Goal: Obtain resource: Download file/media

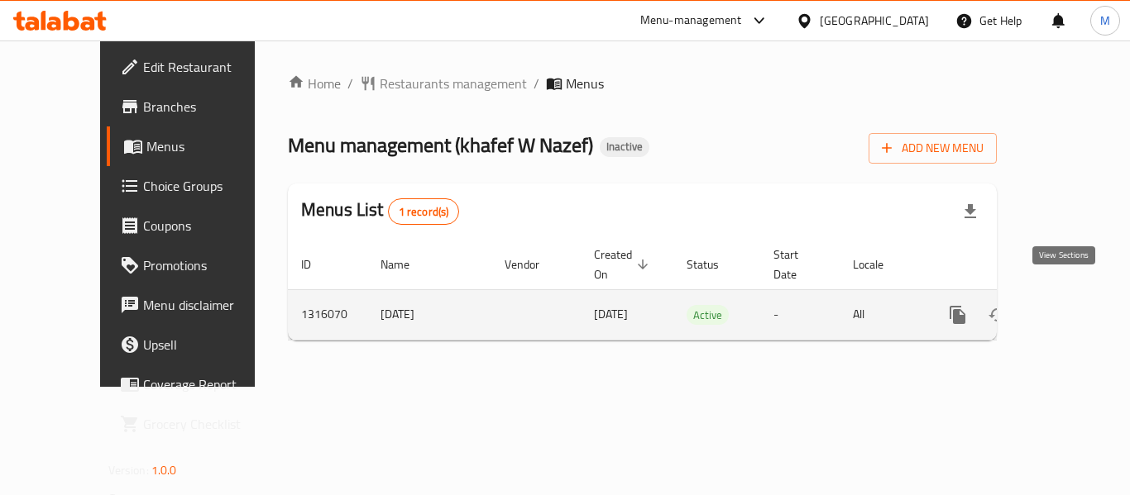
click at [1067, 305] on icon "enhanced table" at bounding box center [1077, 315] width 20 height 20
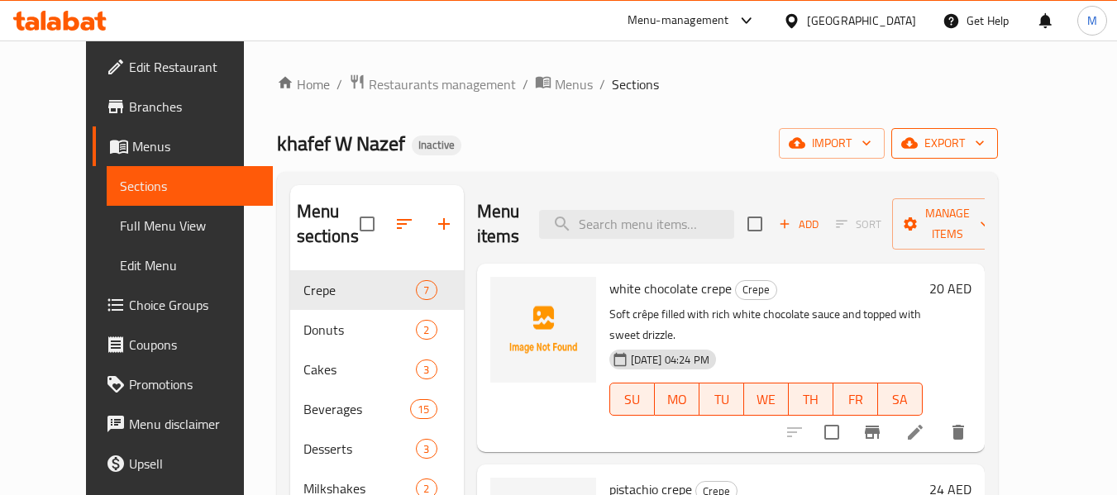
click at [985, 141] on span "export" at bounding box center [945, 143] width 80 height 21
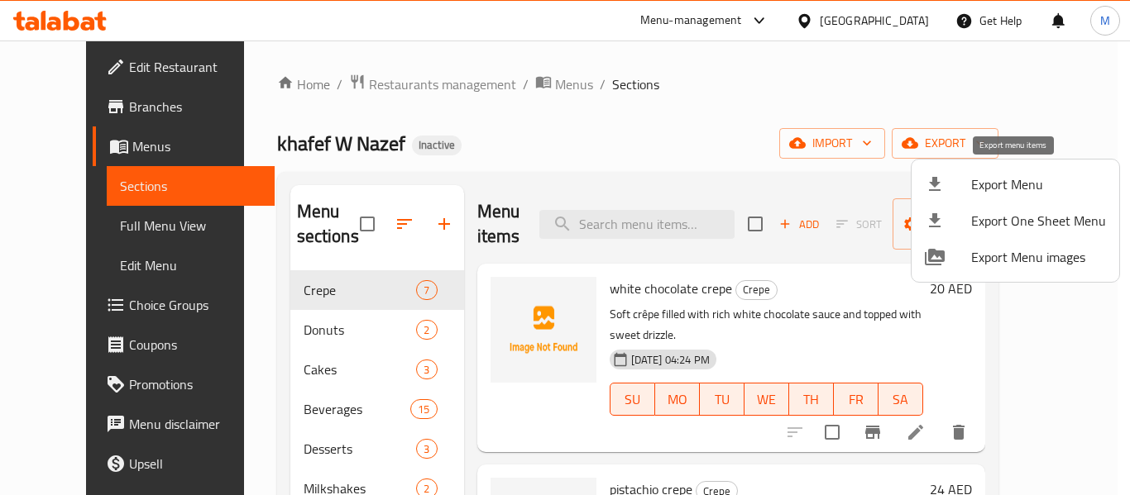
click at [1010, 182] on span "Export Menu" at bounding box center [1038, 184] width 135 height 20
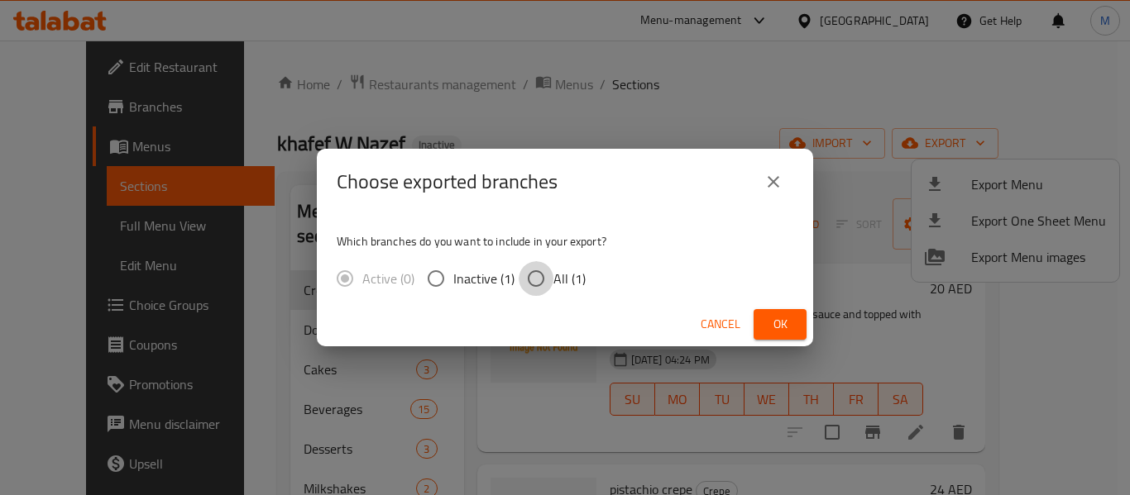
click at [542, 277] on input "All (1)" at bounding box center [535, 278] width 35 height 35
radio input "true"
click at [769, 318] on span "Ok" at bounding box center [780, 324] width 26 height 21
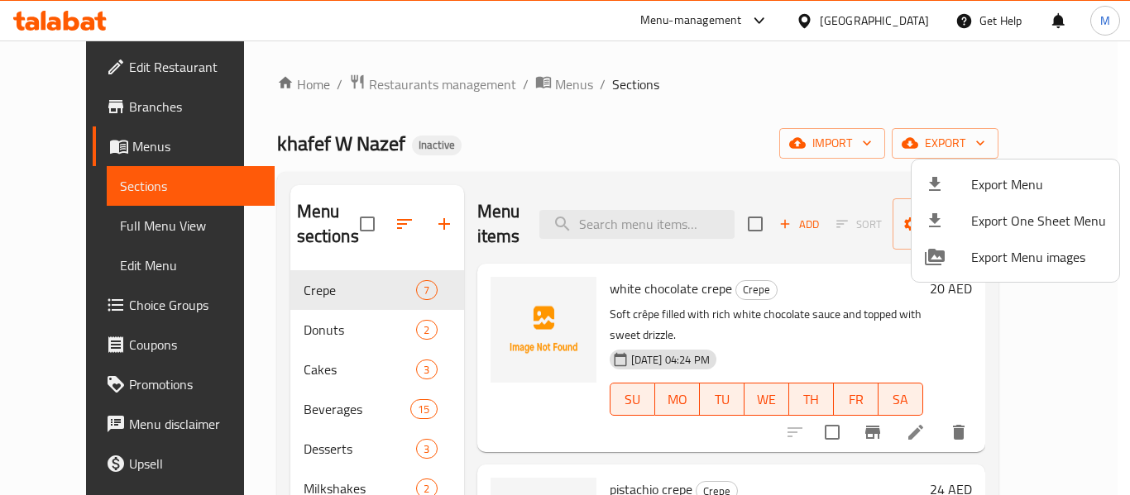
click at [91, 236] on div at bounding box center [565, 247] width 1130 height 495
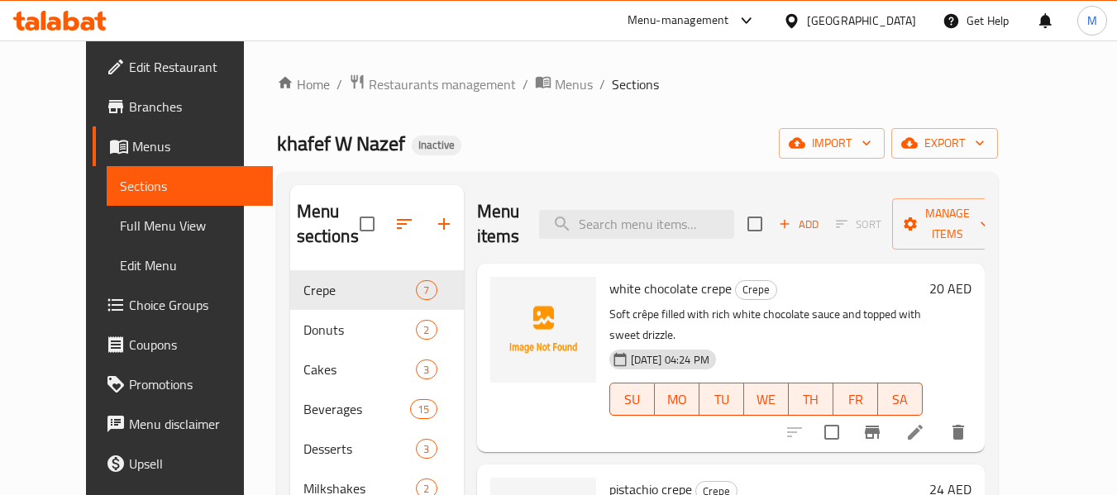
click at [120, 236] on span "Full Menu View" at bounding box center [190, 226] width 140 height 20
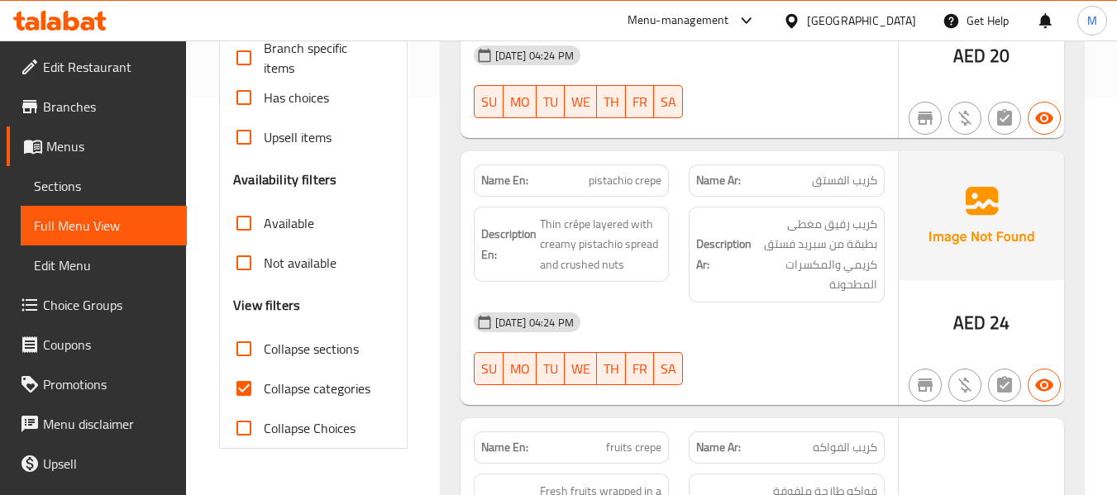
scroll to position [441, 0]
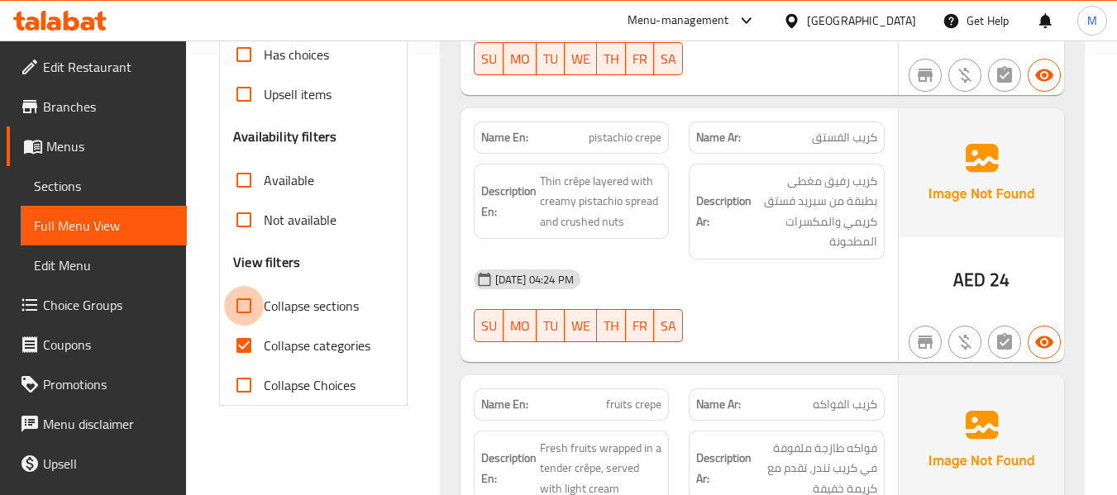
click at [242, 313] on input "Collapse sections" at bounding box center [244, 306] width 40 height 40
checkbox input "true"
click at [251, 356] on input "Collapse categories" at bounding box center [244, 346] width 40 height 40
checkbox input "false"
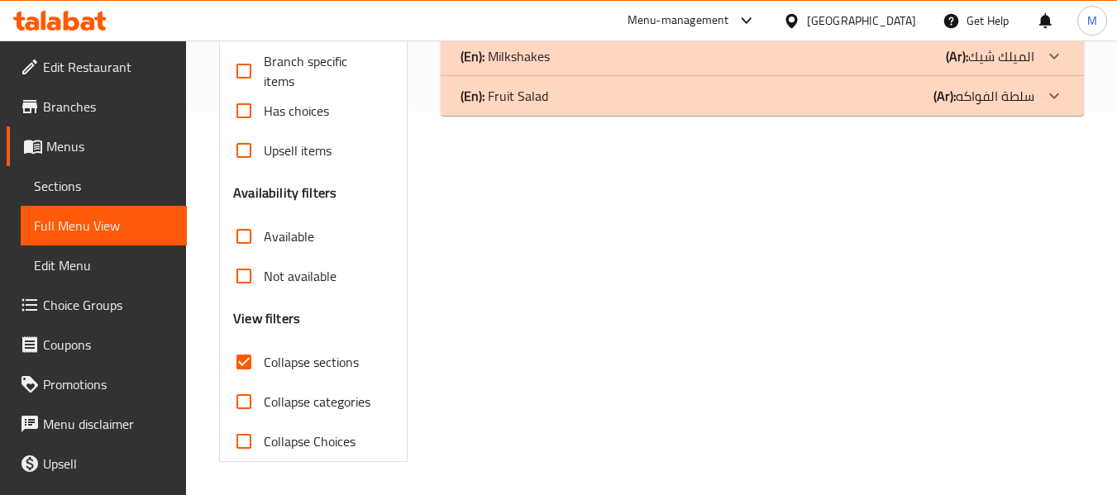
scroll to position [54, 0]
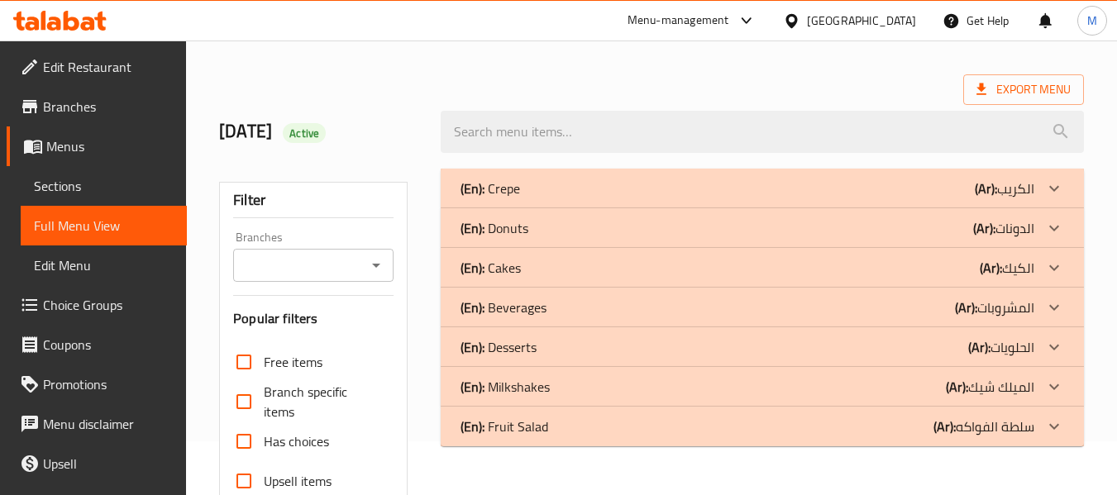
click at [619, 170] on div "(En): Crepe (Ar): الكريب" at bounding box center [762, 189] width 643 height 40
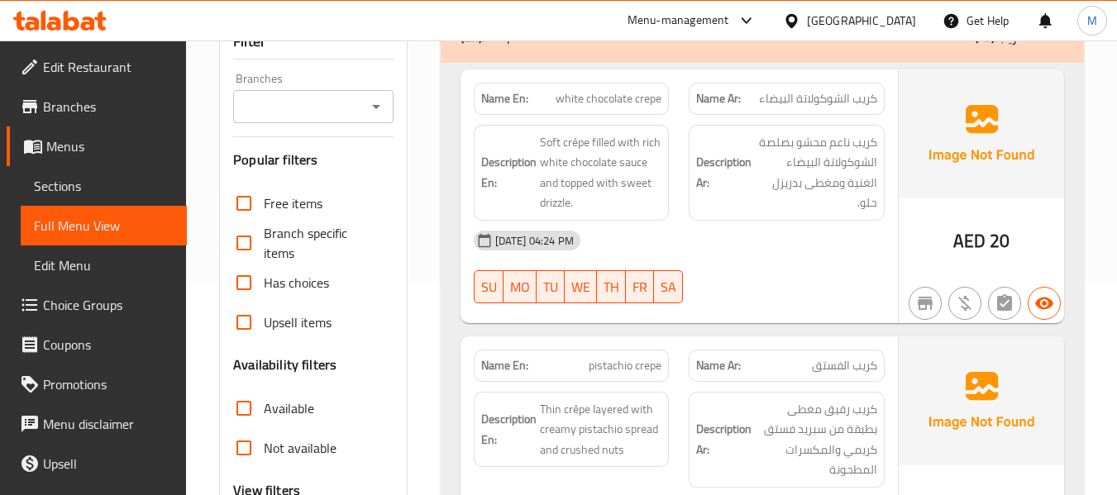
scroll to position [164, 0]
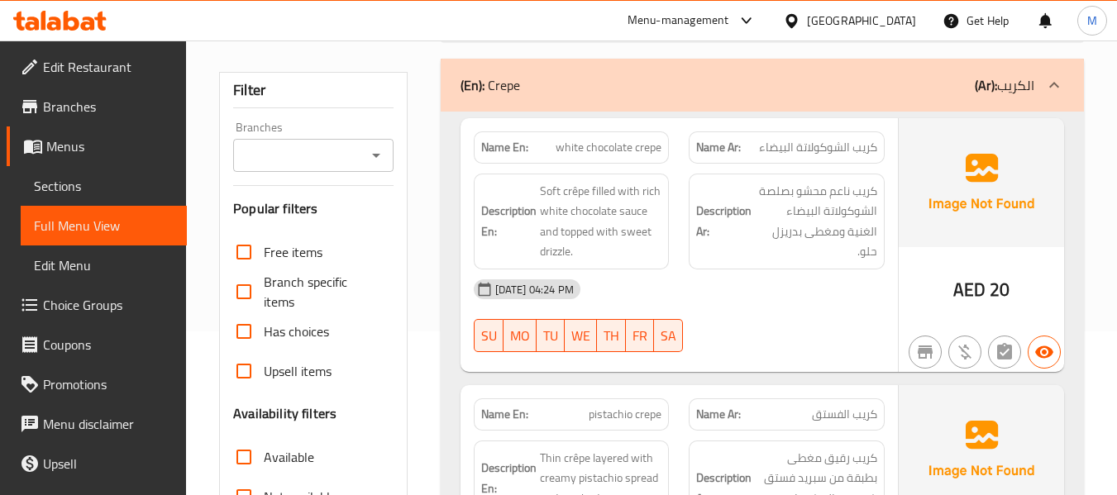
click at [505, 94] on p "(En): Crepe" at bounding box center [491, 85] width 60 height 20
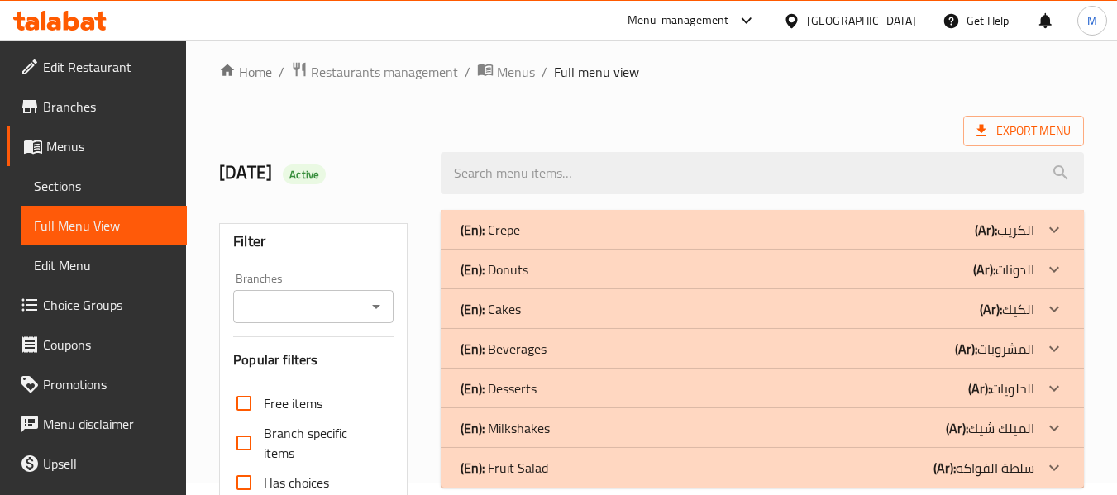
scroll to position [0, 0]
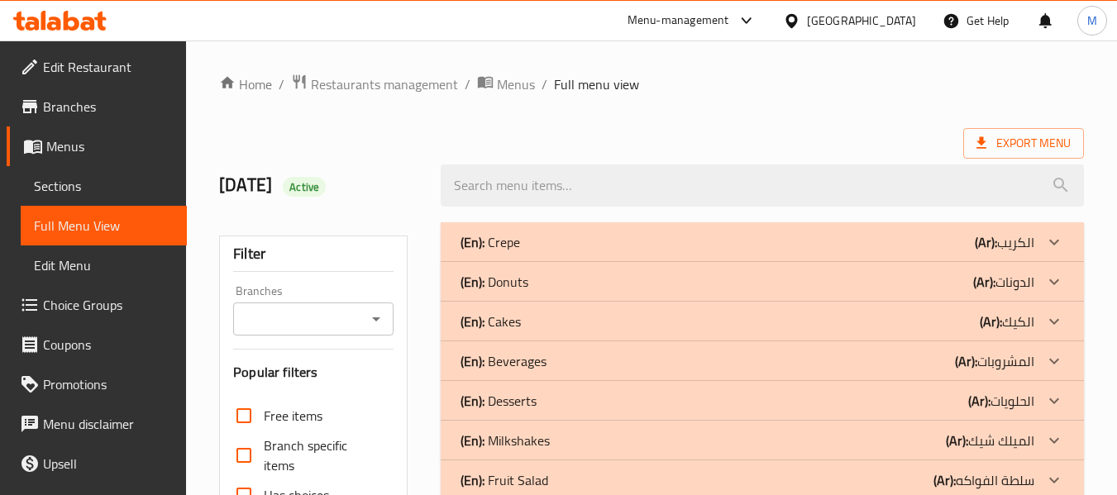
click at [840, 21] on div "[GEOGRAPHIC_DATA]" at bounding box center [861, 21] width 109 height 18
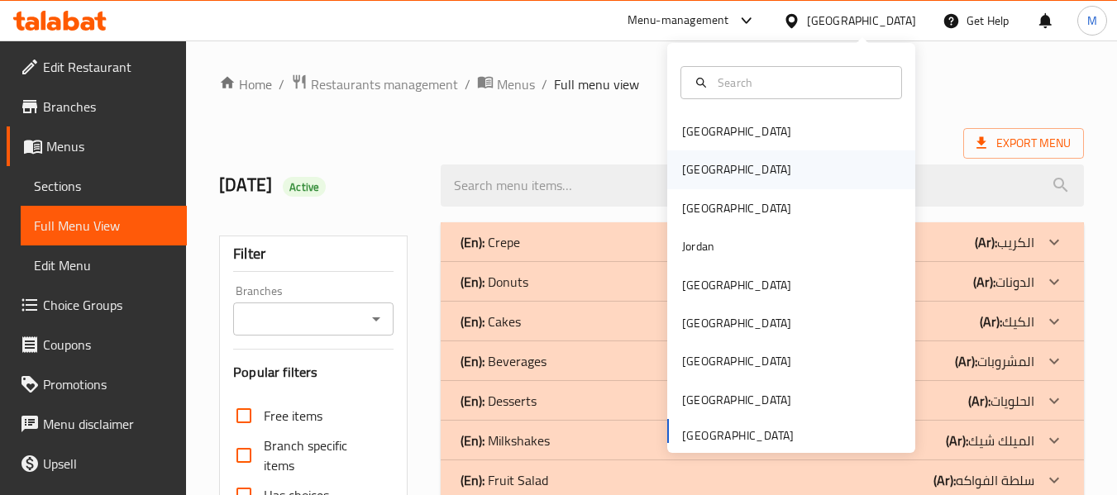
click at [691, 164] on div "[GEOGRAPHIC_DATA]" at bounding box center [736, 169] width 109 height 18
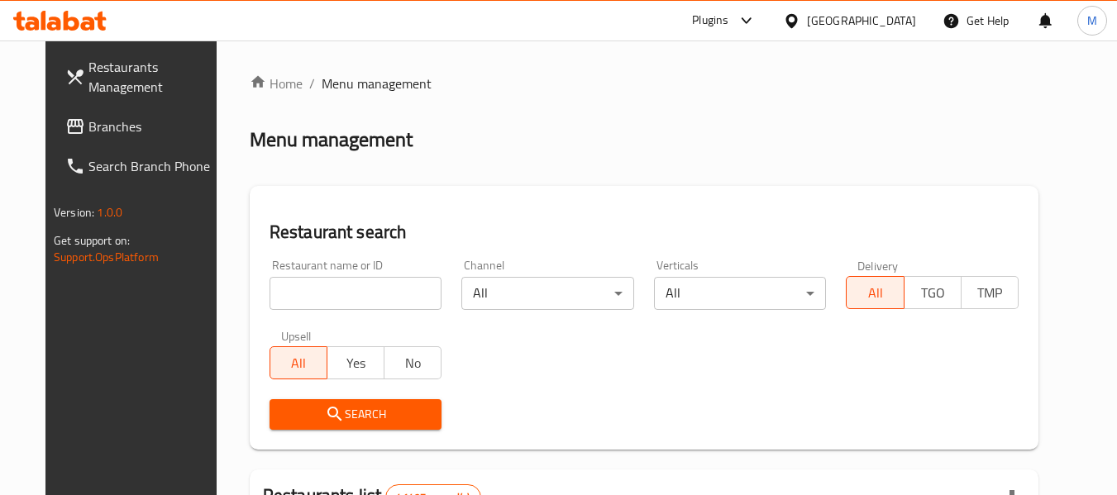
click at [88, 131] on span "Branches" at bounding box center [153, 127] width 131 height 20
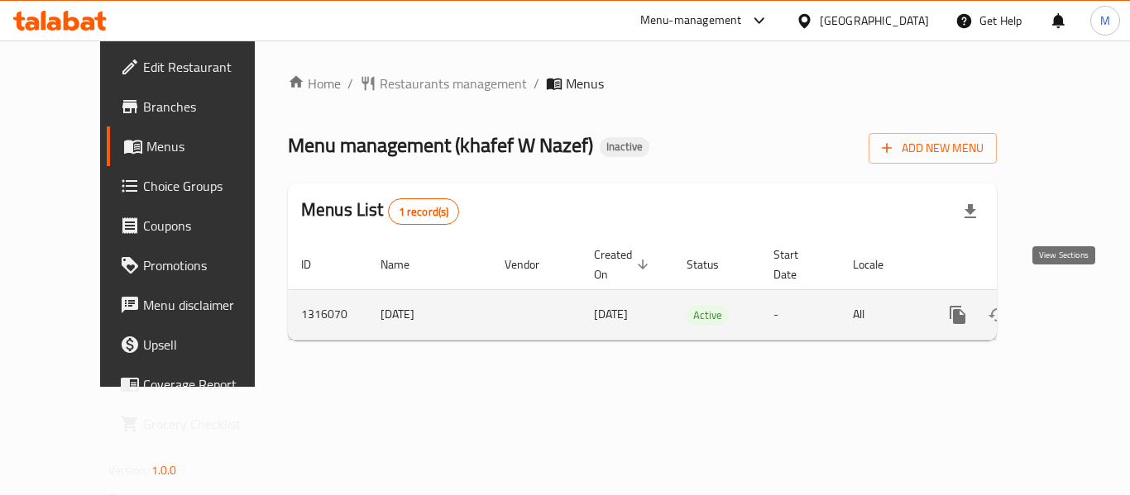
click at [1067, 305] on icon "enhanced table" at bounding box center [1077, 315] width 20 height 20
